Goal: Task Accomplishment & Management: Manage account settings

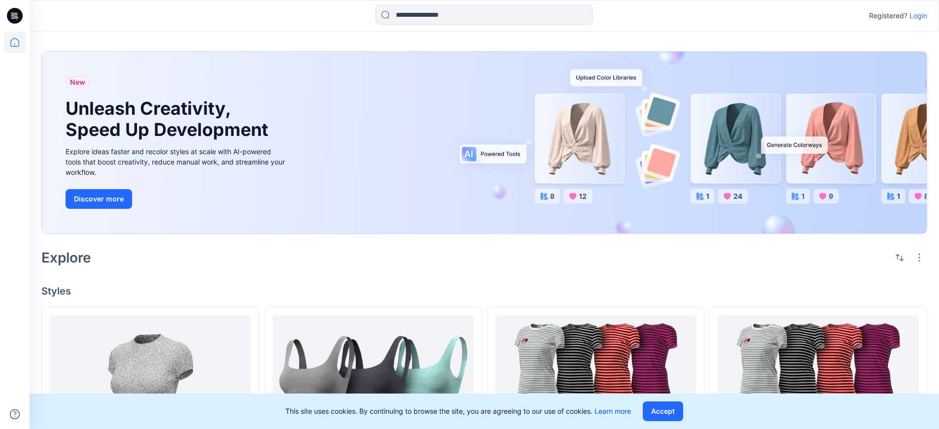
click at [916, 17] on p "Login" at bounding box center [918, 16] width 18 height 12
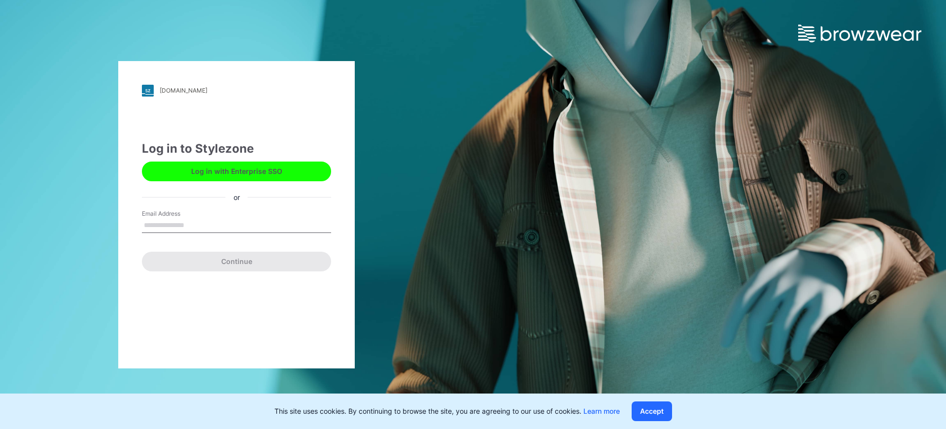
click at [230, 164] on button "Log in with Enterprise SSO" at bounding box center [236, 172] width 189 height 20
click at [243, 172] on button "Log in with Enterprise SSO" at bounding box center [236, 172] width 189 height 20
click at [593, 273] on div "[DOMAIN_NAME] Loading... Log in to Stylezone Log in with Enterprise SSO or Emai…" at bounding box center [473, 214] width 946 height 429
click at [652, 406] on button "Accept" at bounding box center [652, 412] width 40 height 20
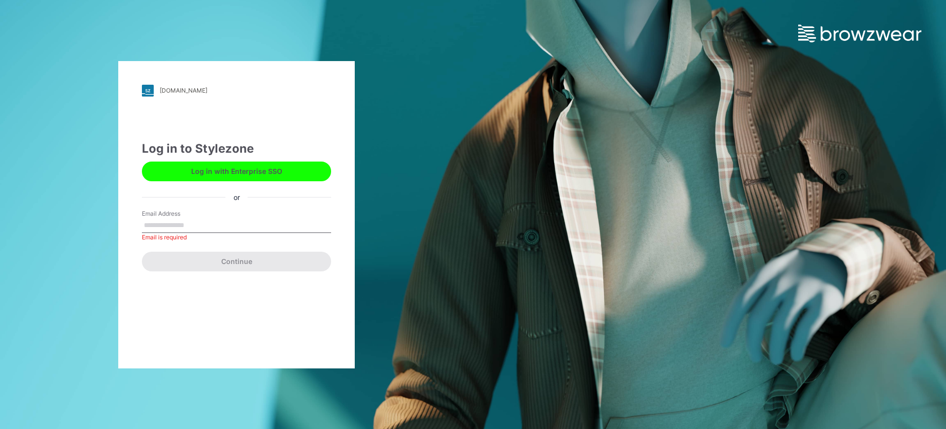
click at [278, 162] on button "Log in with Enterprise SSO" at bounding box center [236, 172] width 189 height 20
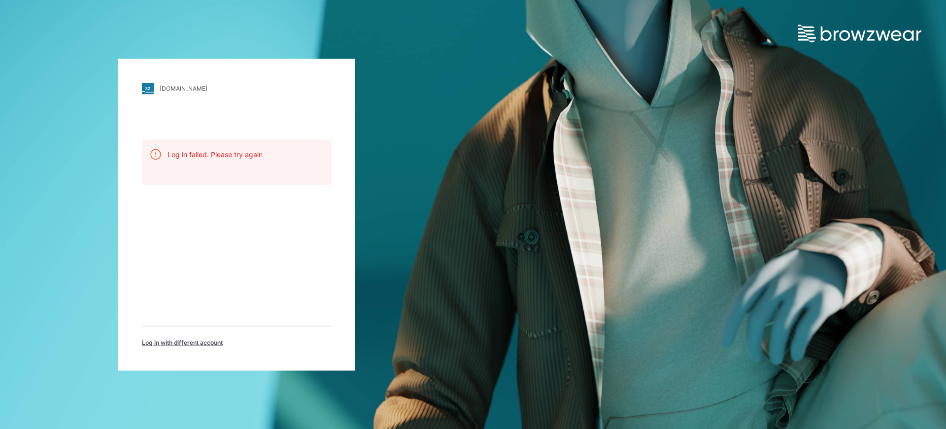
click at [225, 159] on p "Log in failed. Please try again" at bounding box center [215, 154] width 95 height 10
click at [199, 89] on div "[DOMAIN_NAME]" at bounding box center [184, 88] width 48 height 7
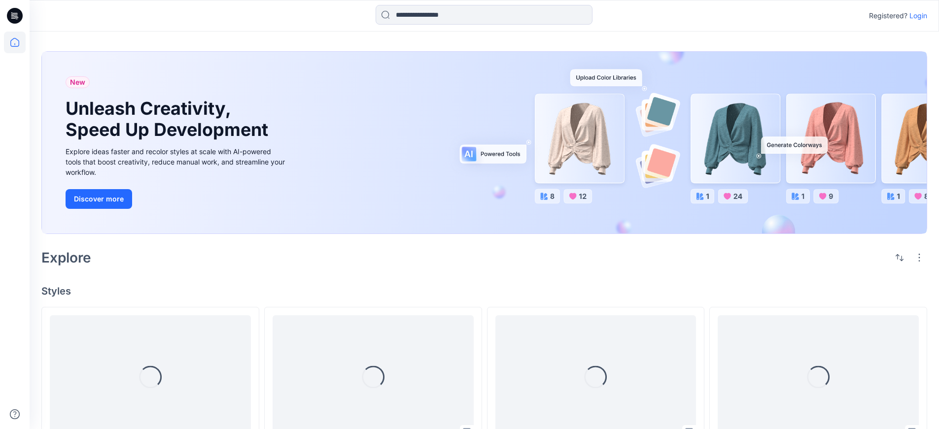
click at [918, 17] on p "Login" at bounding box center [918, 16] width 18 height 12
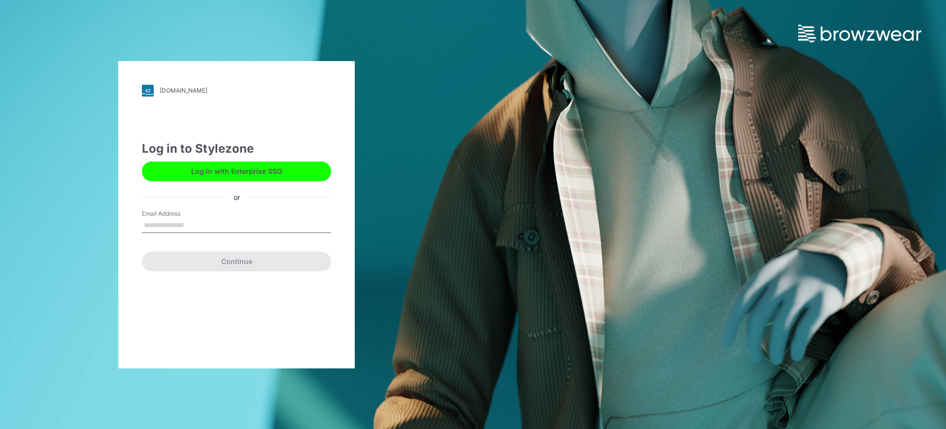
click at [223, 172] on button "Log in with Enterprise SSO" at bounding box center [236, 172] width 189 height 20
